Goal: Task Accomplishment & Management: Complete application form

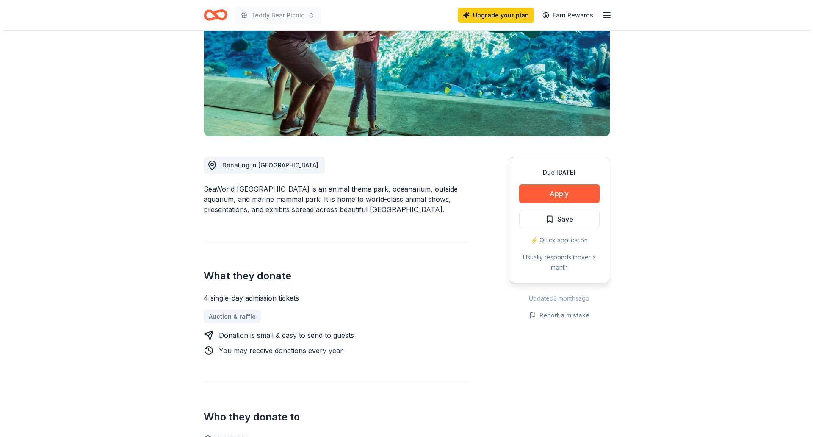
scroll to position [127, 0]
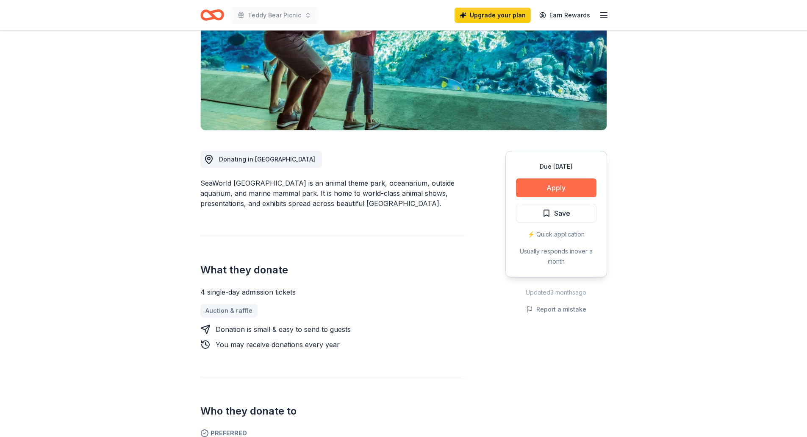
click at [551, 184] on button "Apply" at bounding box center [556, 187] width 80 height 19
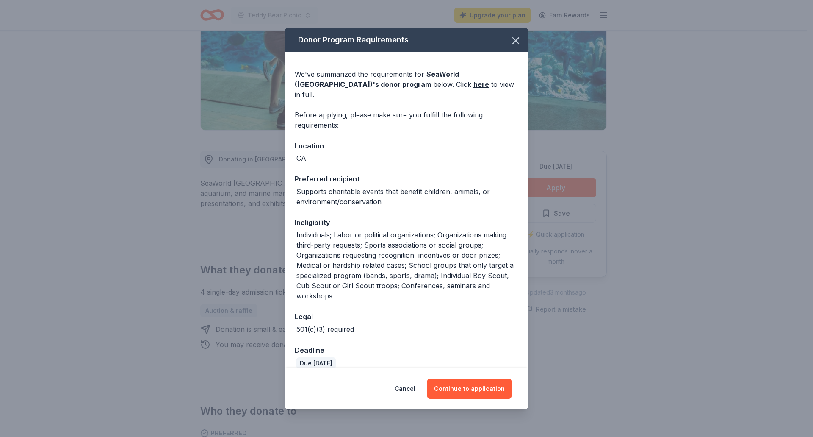
scroll to position [34, 0]
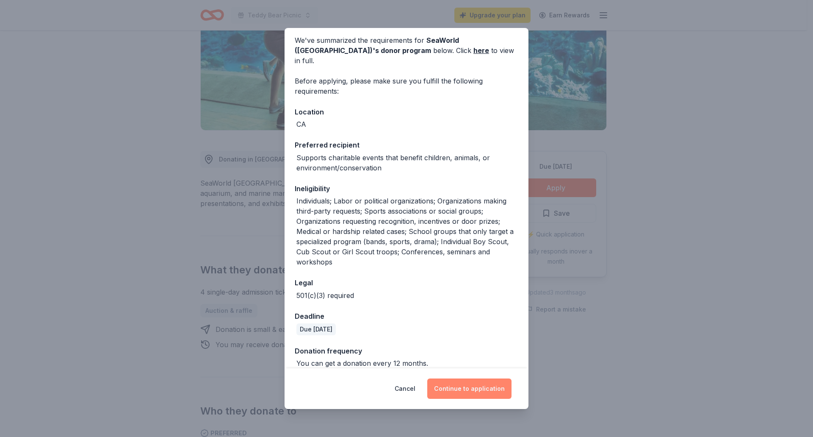
click at [470, 390] on button "Continue to application" at bounding box center [469, 388] width 84 height 20
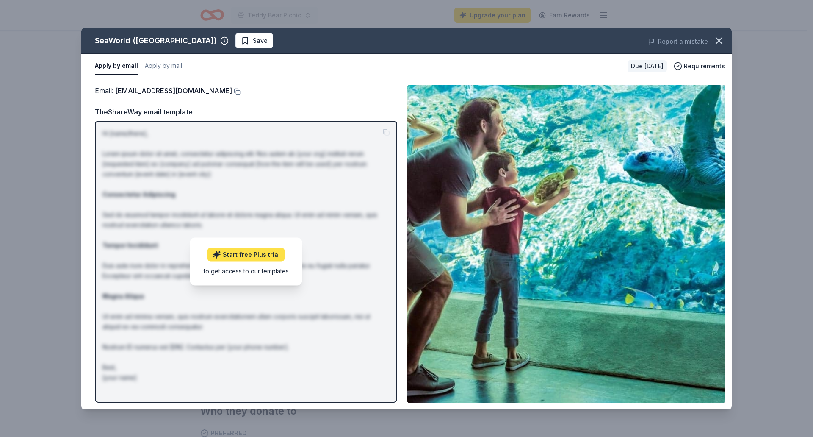
click at [260, 255] on link "Start free Plus trial" at bounding box center [245, 255] width 77 height 14
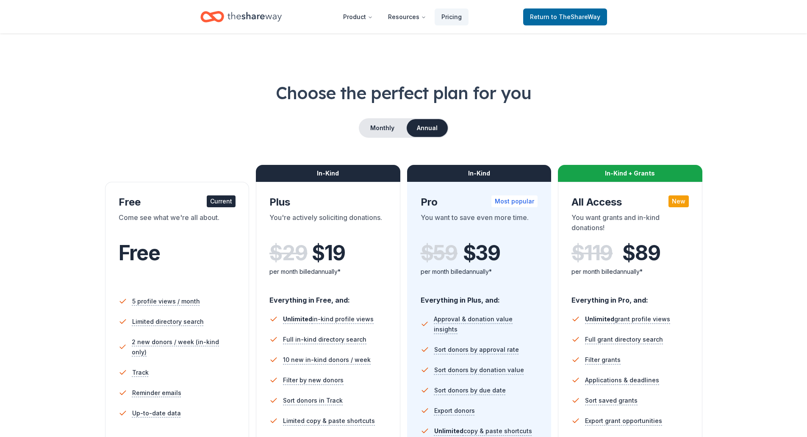
click at [240, 16] on icon "Home" at bounding box center [254, 16] width 54 height 17
click at [556, 14] on span "to TheShareWay" at bounding box center [575, 16] width 49 height 7
click at [243, 17] on icon "Home" at bounding box center [254, 16] width 54 height 9
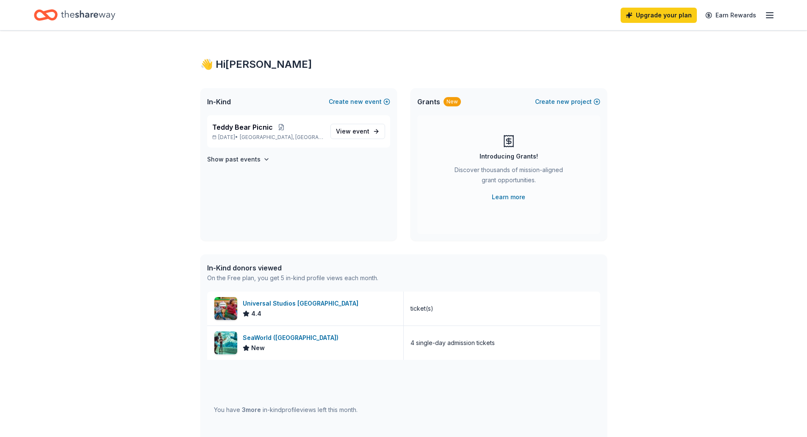
click at [771, 16] on icon "button" at bounding box center [769, 15] width 10 height 10
click at [673, 141] on button "Logout" at bounding box center [666, 141] width 22 height 10
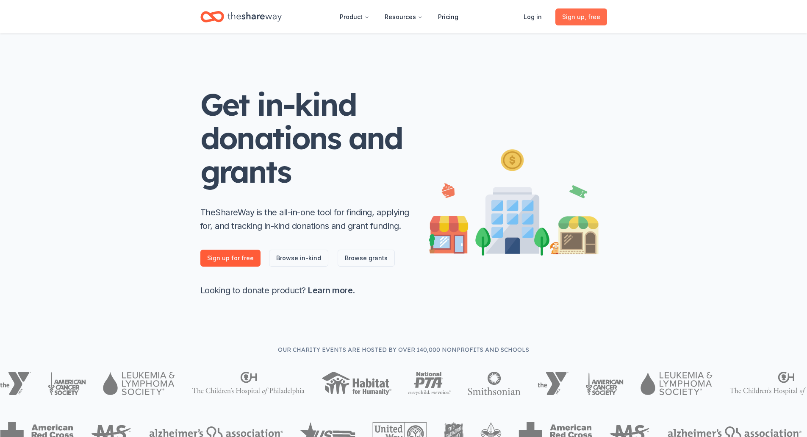
click at [581, 20] on span "Sign up , free" at bounding box center [581, 17] width 38 height 10
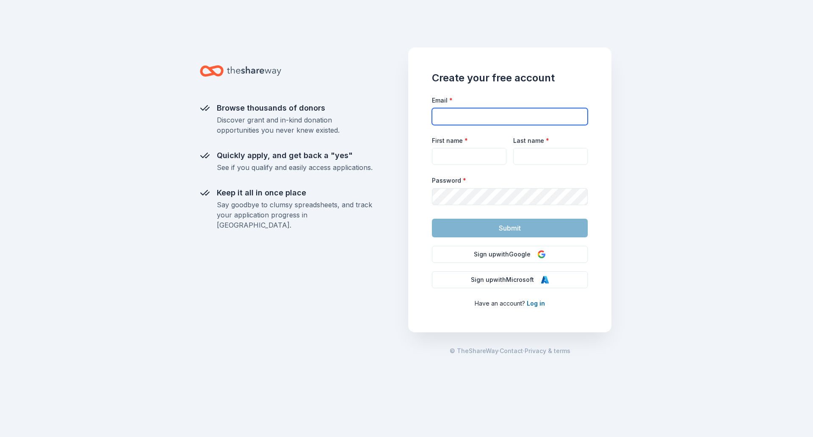
click at [450, 116] on input "Email *" at bounding box center [510, 116] width 156 height 17
type input "[PERSON_NAME][EMAIL_ADDRESS][PERSON_NAME][DOMAIN_NAME]"
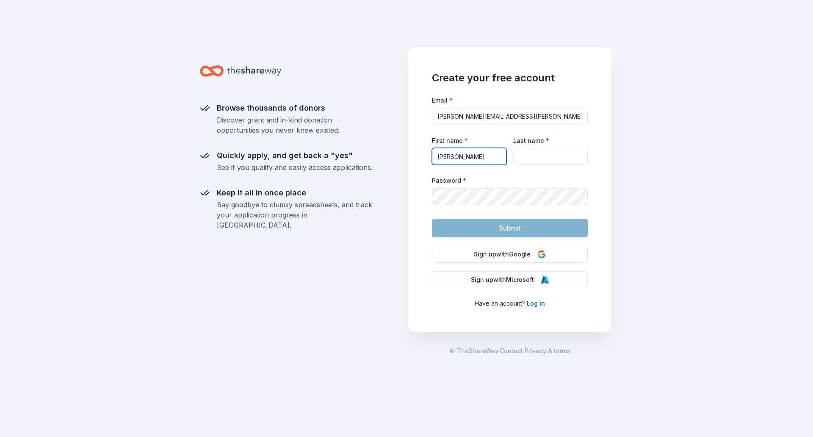
type input "[PERSON_NAME]"
type input "Records"
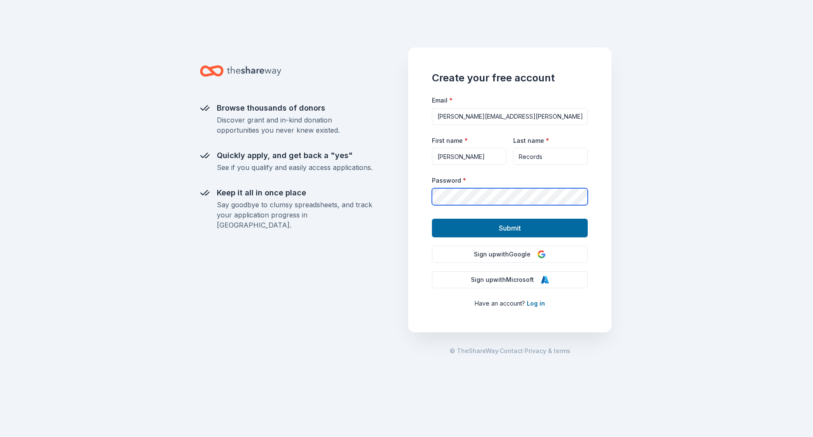
click at [432, 219] on button "Submit" at bounding box center [510, 228] width 156 height 19
